Goal: Task Accomplishment & Management: Use online tool/utility

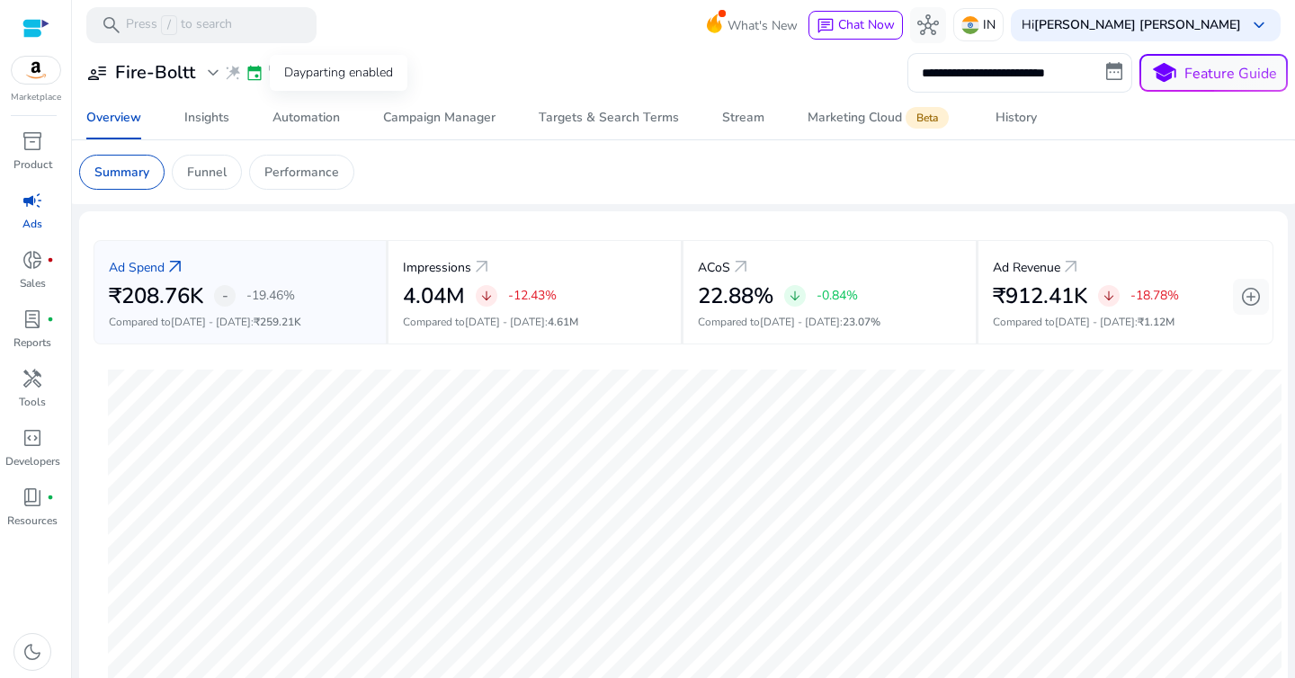
click at [250, 75] on span "event" at bounding box center [255, 73] width 18 height 18
click at [276, 121] on div "Automation" at bounding box center [306, 118] width 67 height 13
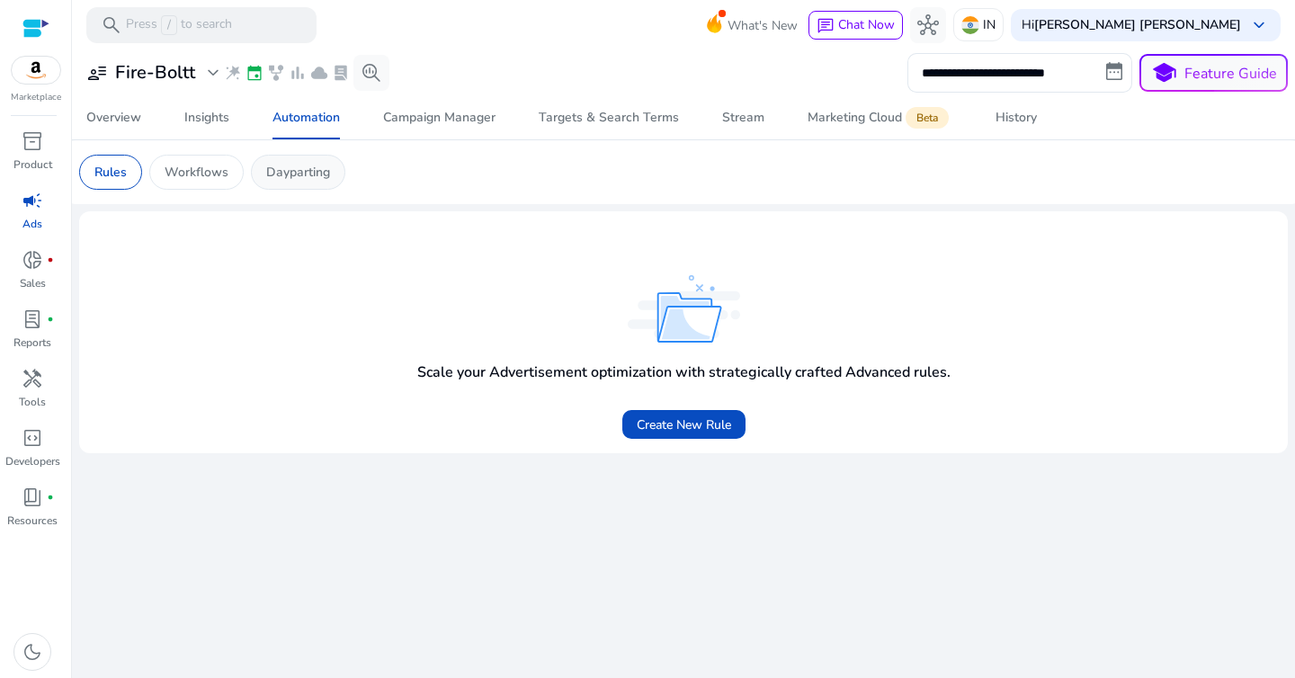
click at [303, 175] on p "Dayparting" at bounding box center [298, 172] width 64 height 19
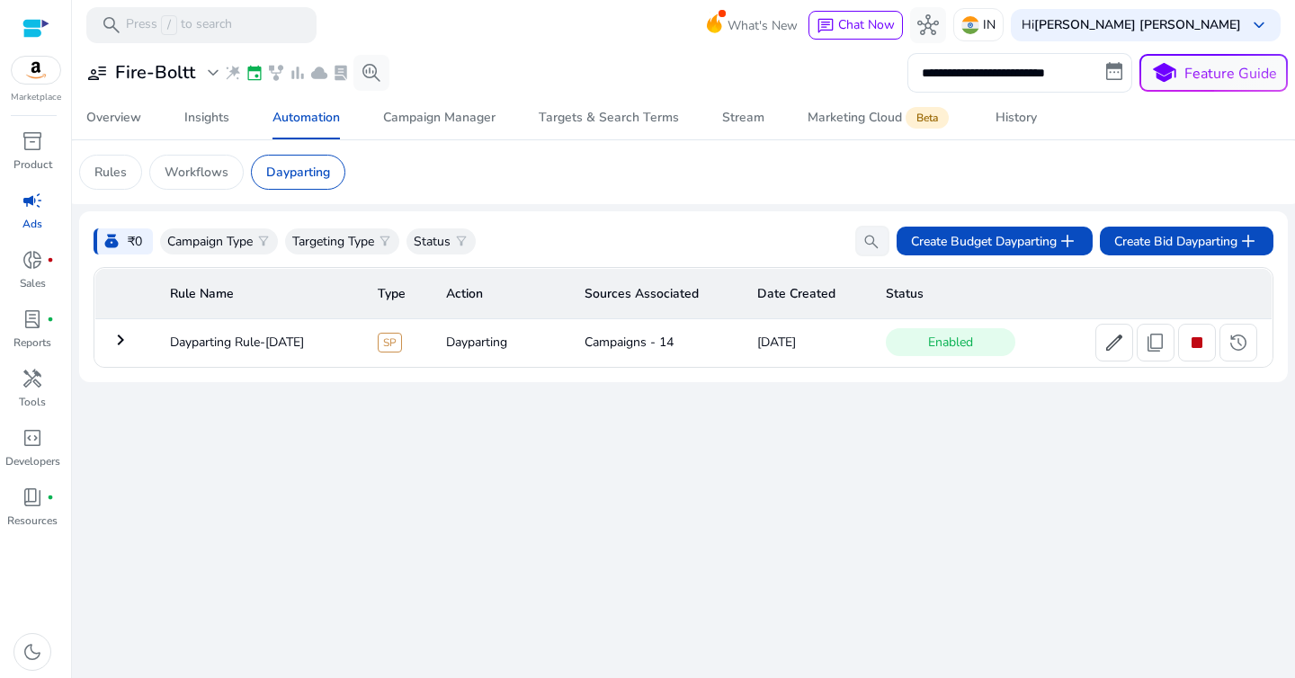
click at [129, 339] on mat-icon "keyboard_arrow_right" at bounding box center [121, 340] width 22 height 22
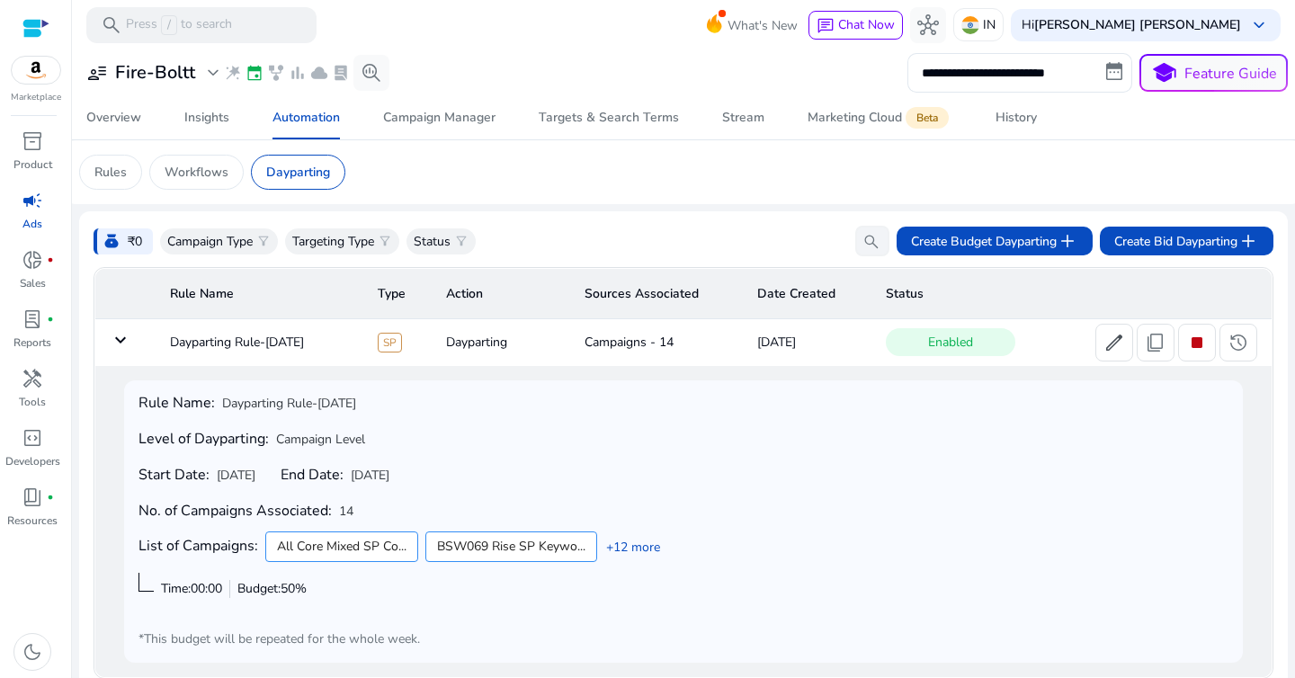
scroll to position [16, 0]
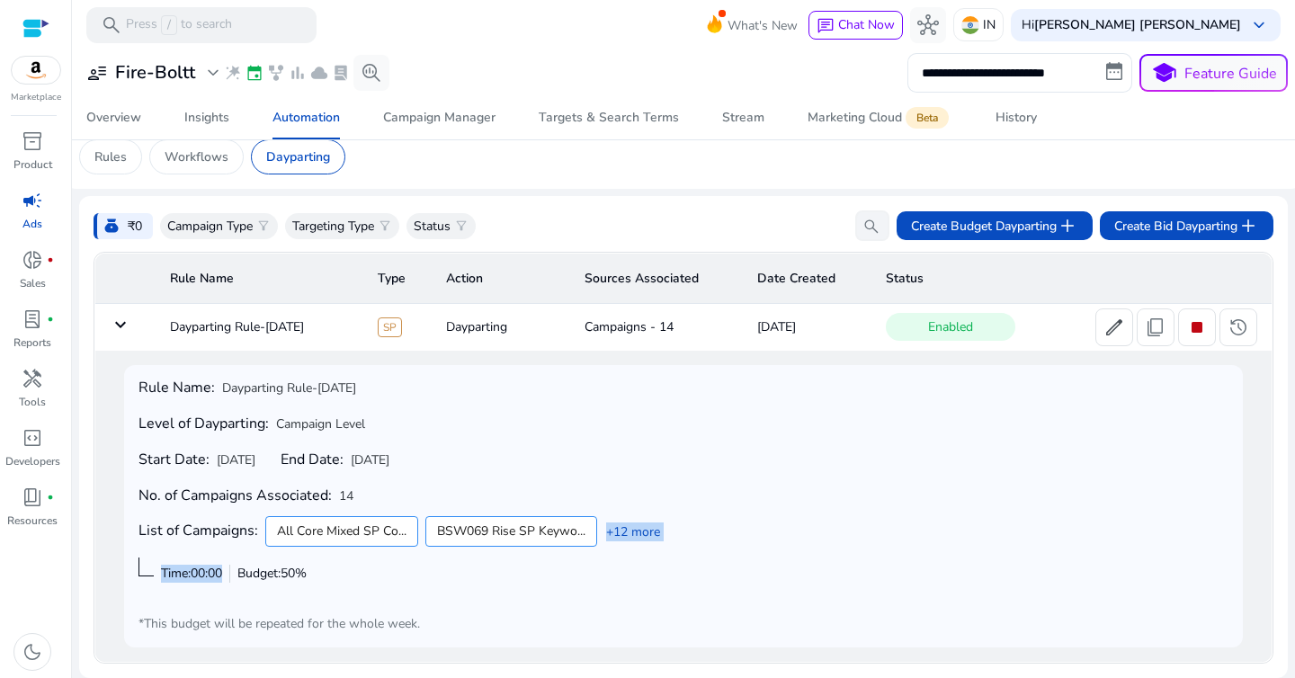
drag, startPoint x: 238, startPoint y: 576, endPoint x: 373, endPoint y: 574, distance: 134.9
click at [373, 575] on div "Rule Name: Dayparting Rule-[DATE] Level of Dayparting: Campaign Level Start Dat…" at bounding box center [684, 507] width 1090 height 254
click at [373, 574] on div "Rule Name: Dayparting Rule-[DATE] Level of Dayparting: Campaign Level Start Dat…" at bounding box center [684, 507] width 1090 height 254
click at [363, 233] on p "Targeting Type" at bounding box center [333, 226] width 82 height 19
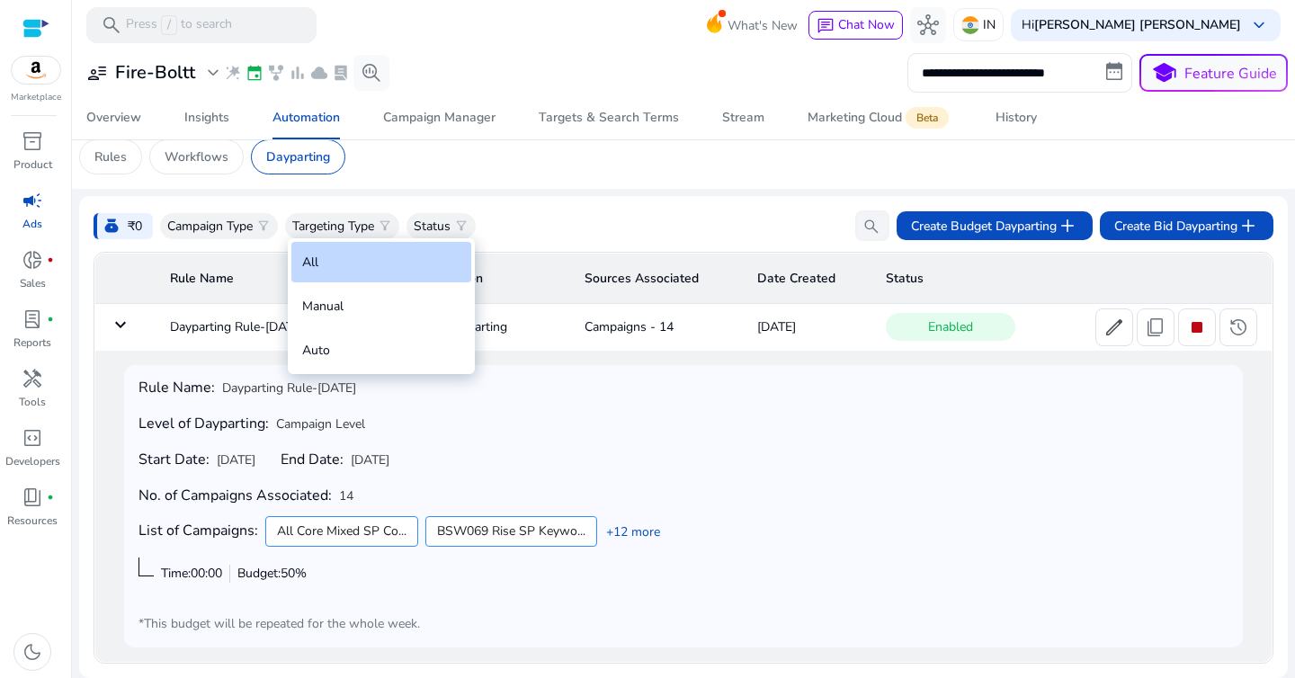
click at [488, 160] on div at bounding box center [647, 339] width 1295 height 678
